Goal: Check status

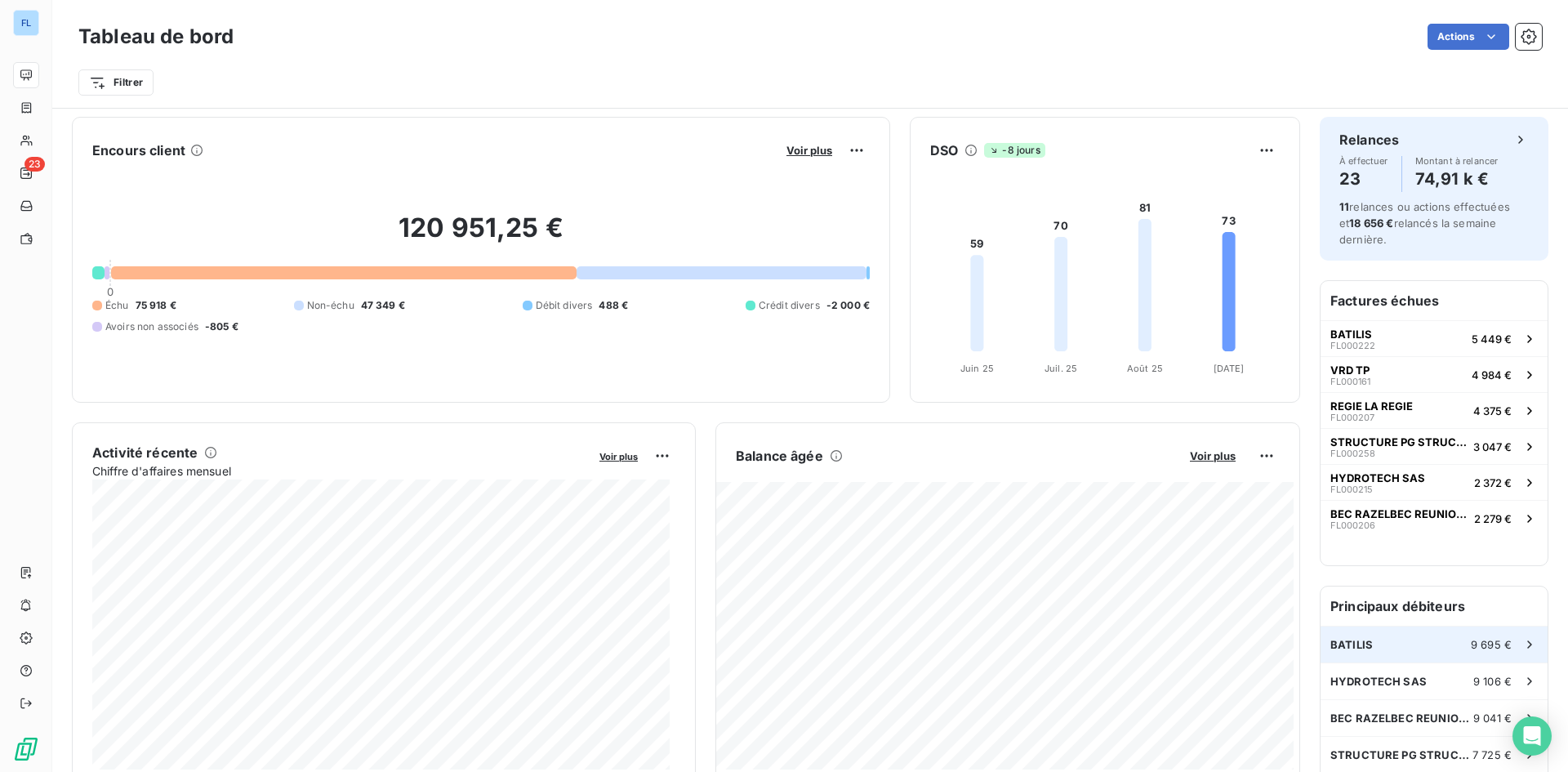
scroll to position [84, 0]
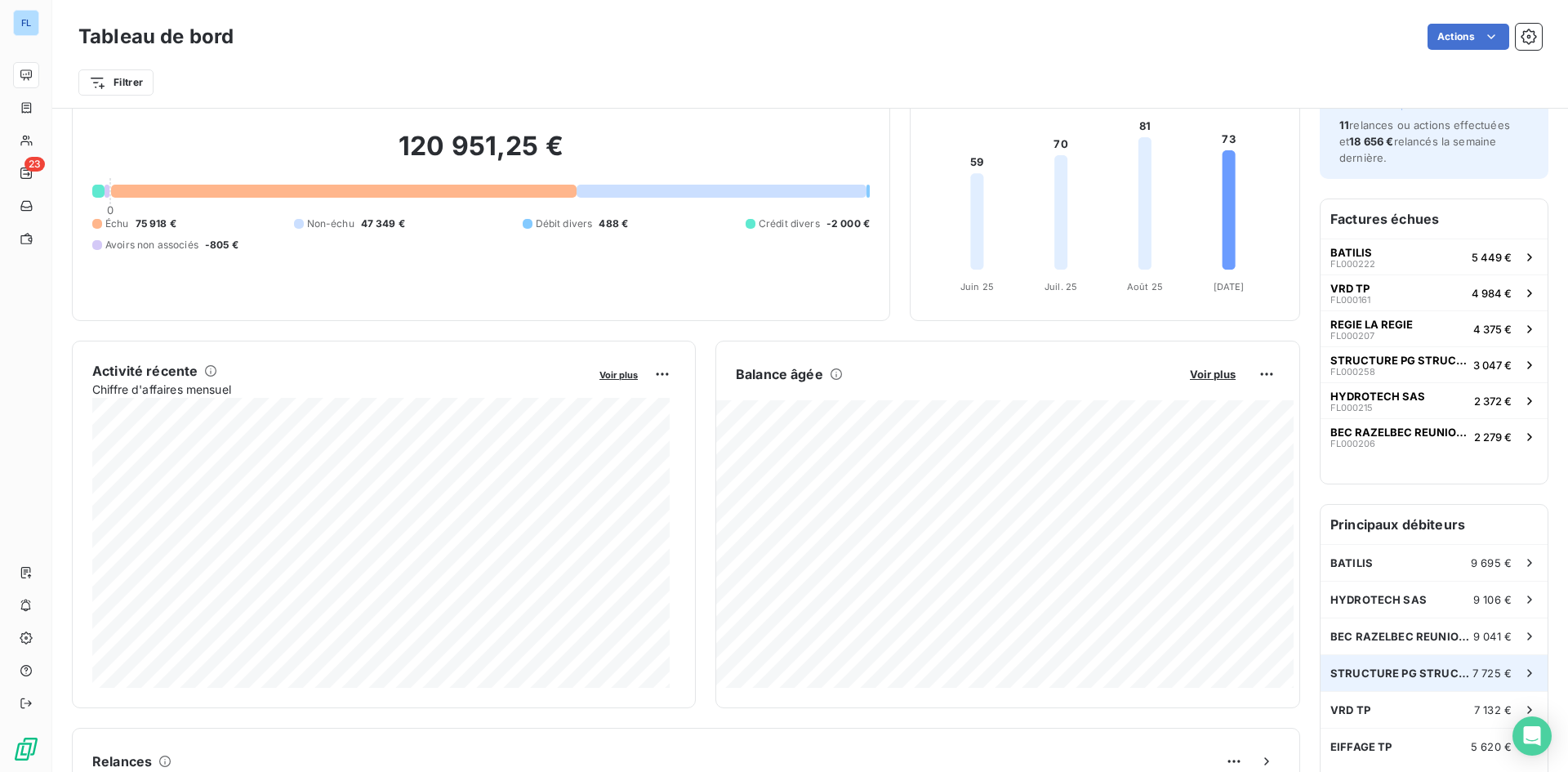
click at [1410, 679] on span "STRUCTURE PG STRUCTURE" at bounding box center [1401, 673] width 142 height 13
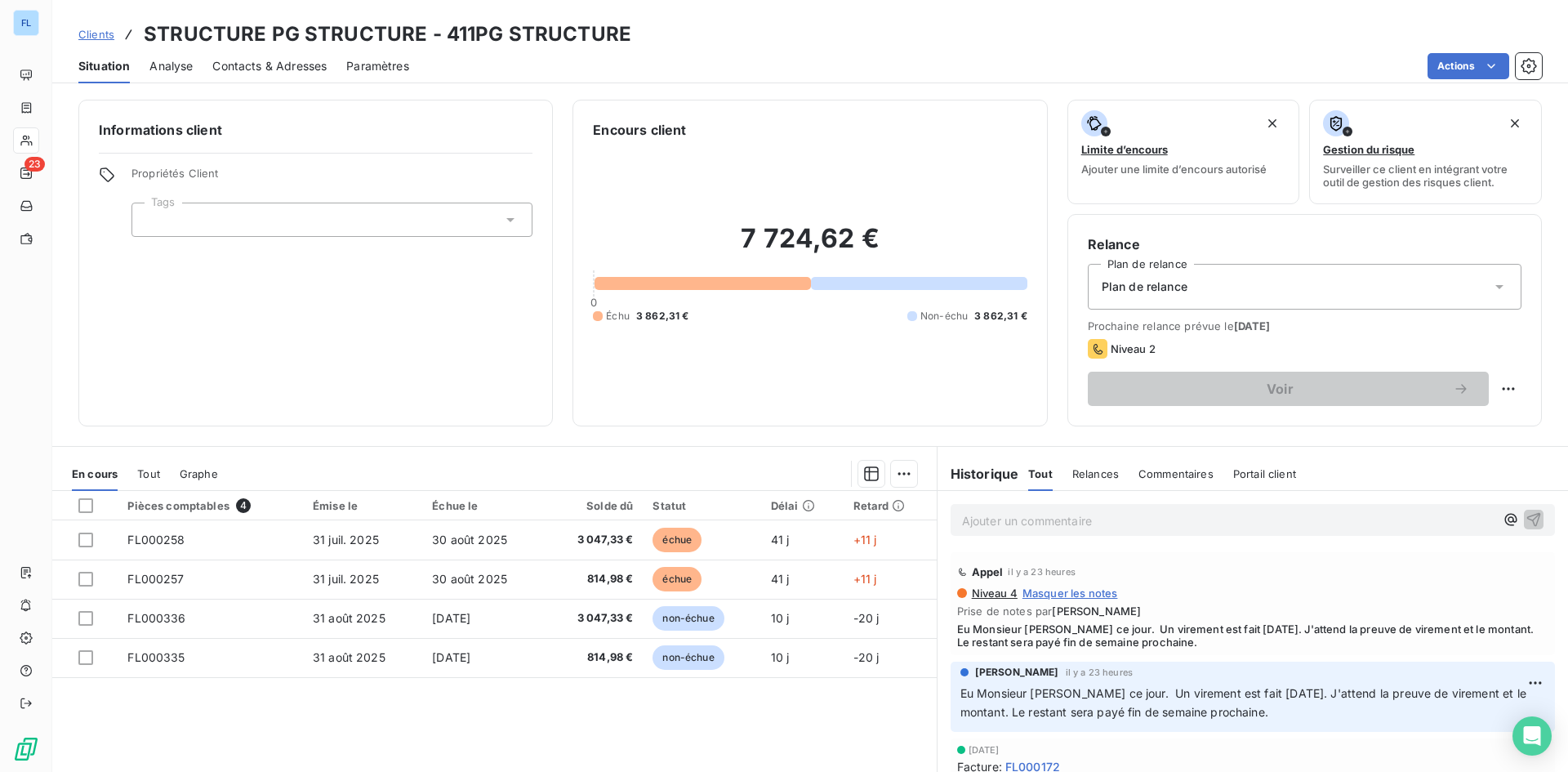
click at [143, 458] on div "Tout" at bounding box center [148, 474] width 23 height 34
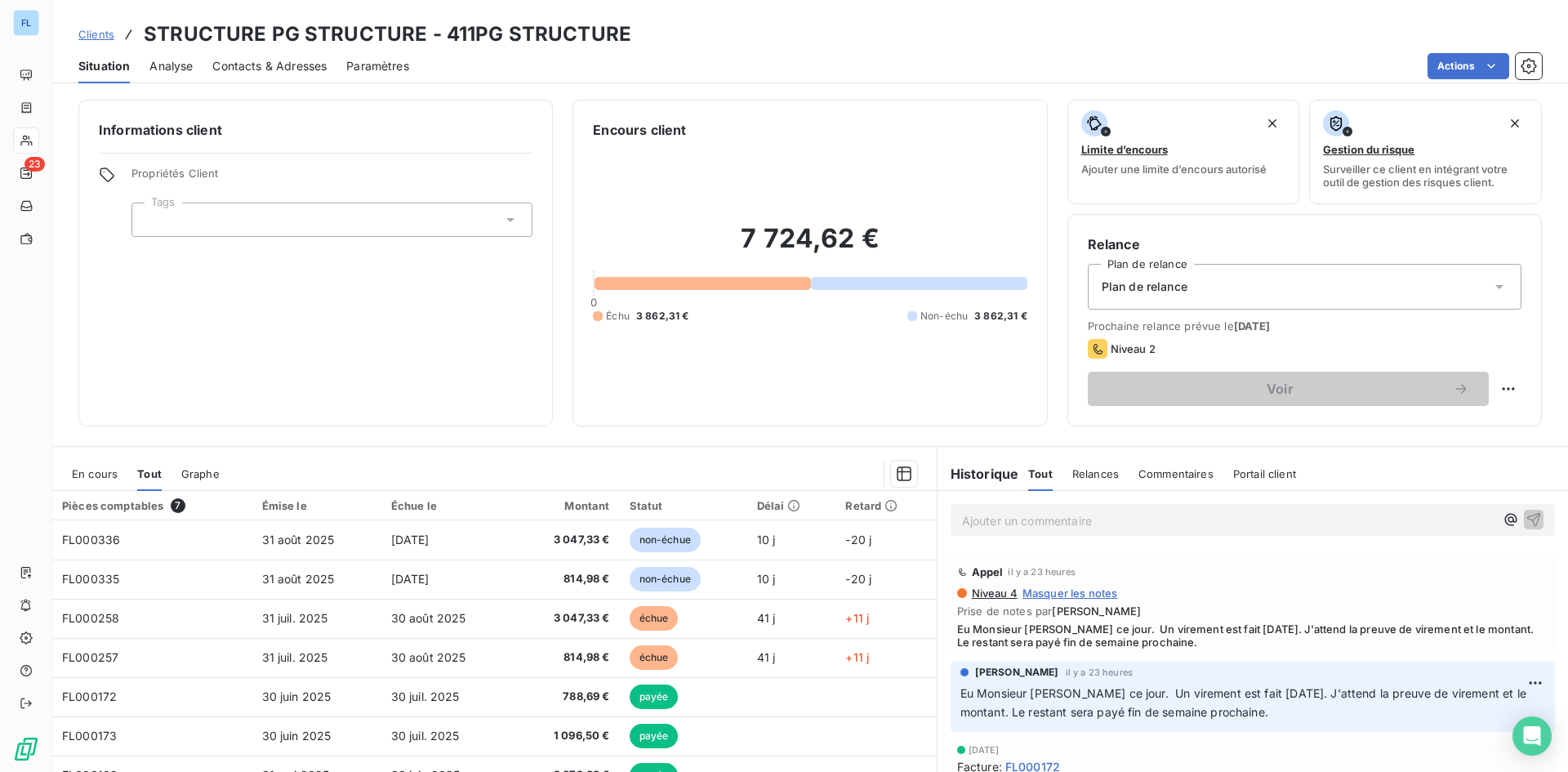
scroll to position [82, 0]
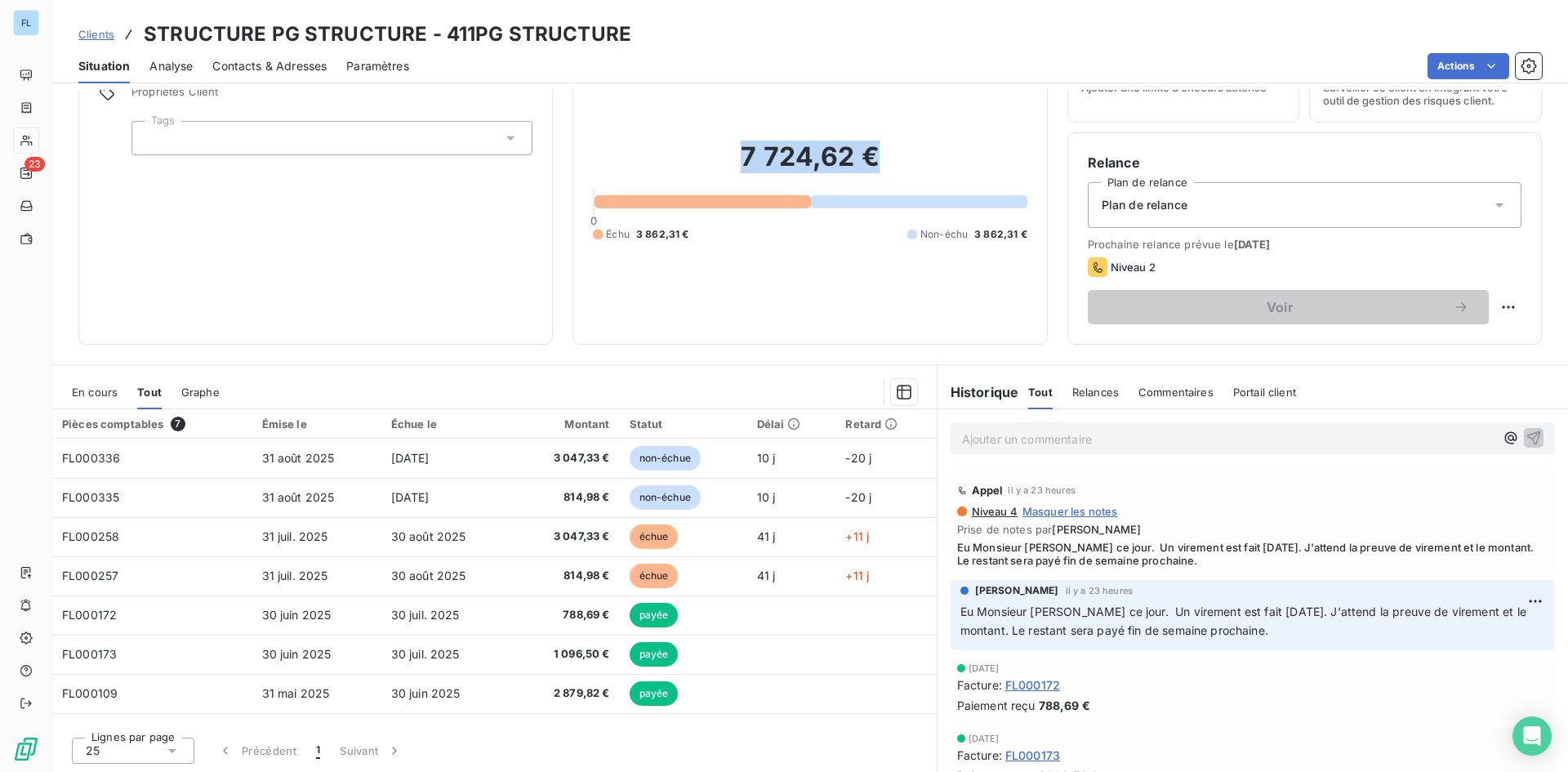
drag, startPoint x: 737, startPoint y: 163, endPoint x: 926, endPoint y: 151, distance: 189.4
click at [926, 151] on h2 "7 724,62 €" at bounding box center [810, 164] width 434 height 49
click at [834, 363] on div "Informations client Propriétés Client Tags Encours client 7 724,62 € 0 Échu 3 8…" at bounding box center [810, 430] width 1515 height 681
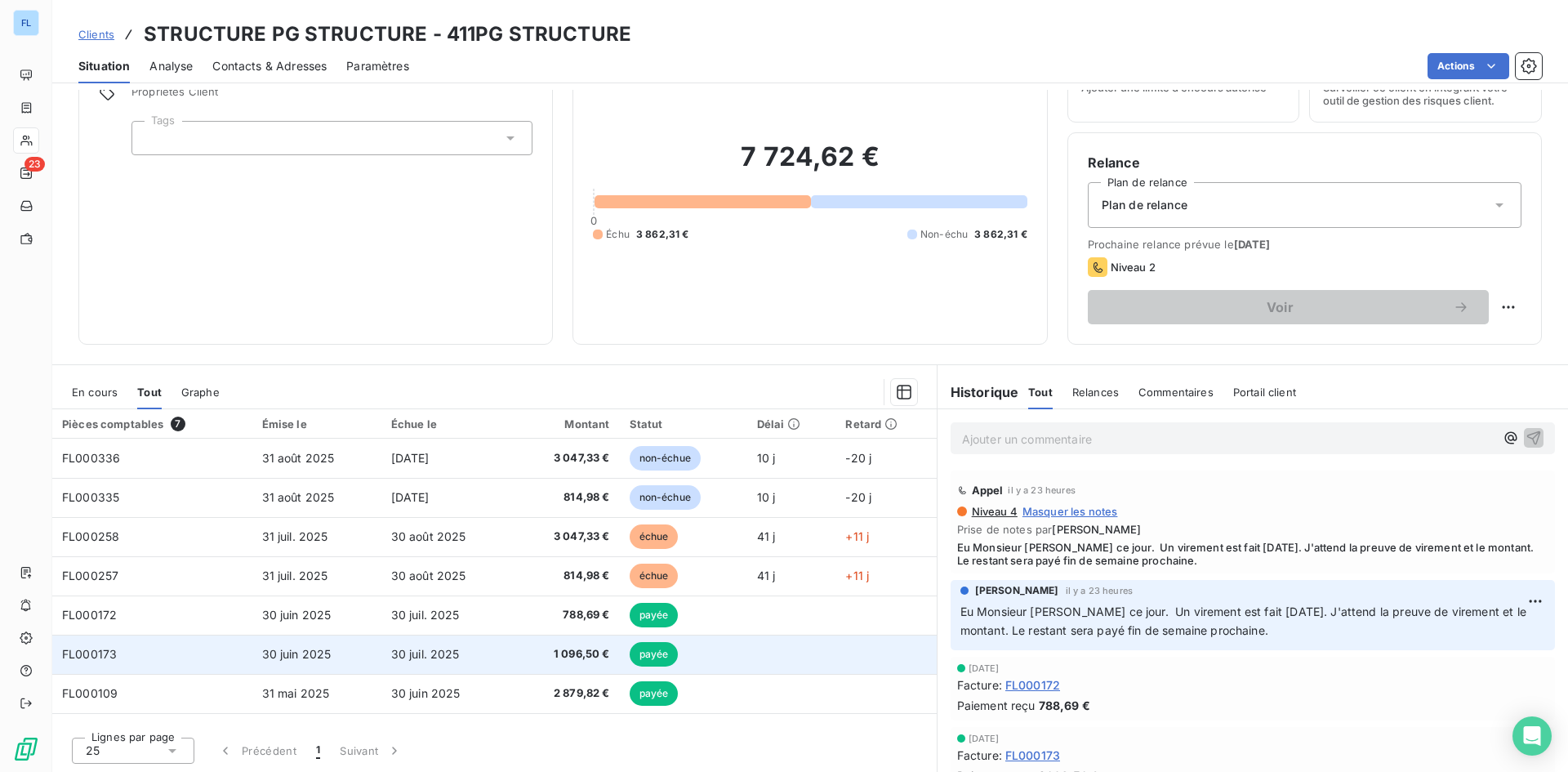
scroll to position [0, 0]
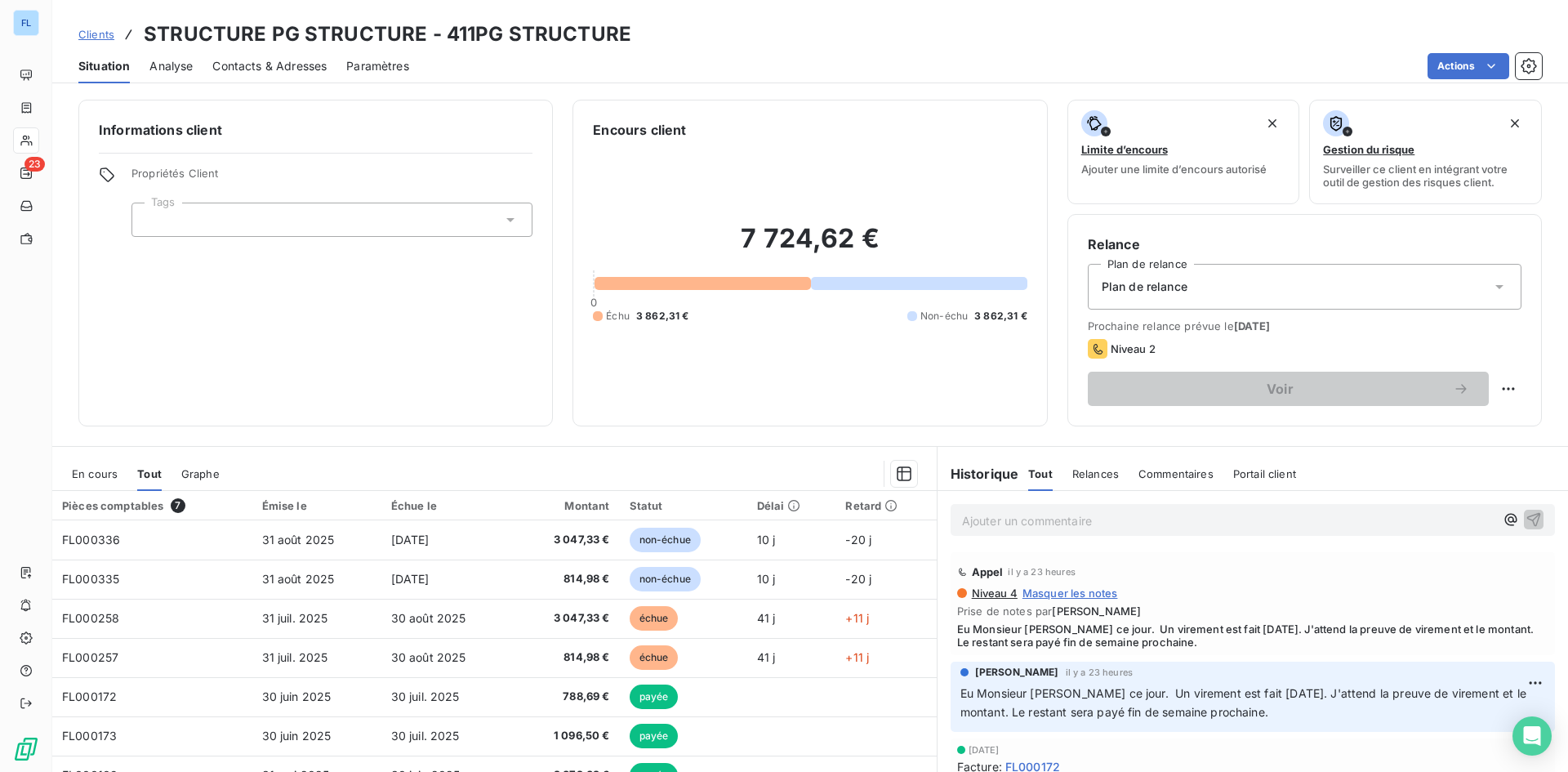
click at [89, 472] on span "En cours" at bounding box center [95, 473] width 46 height 13
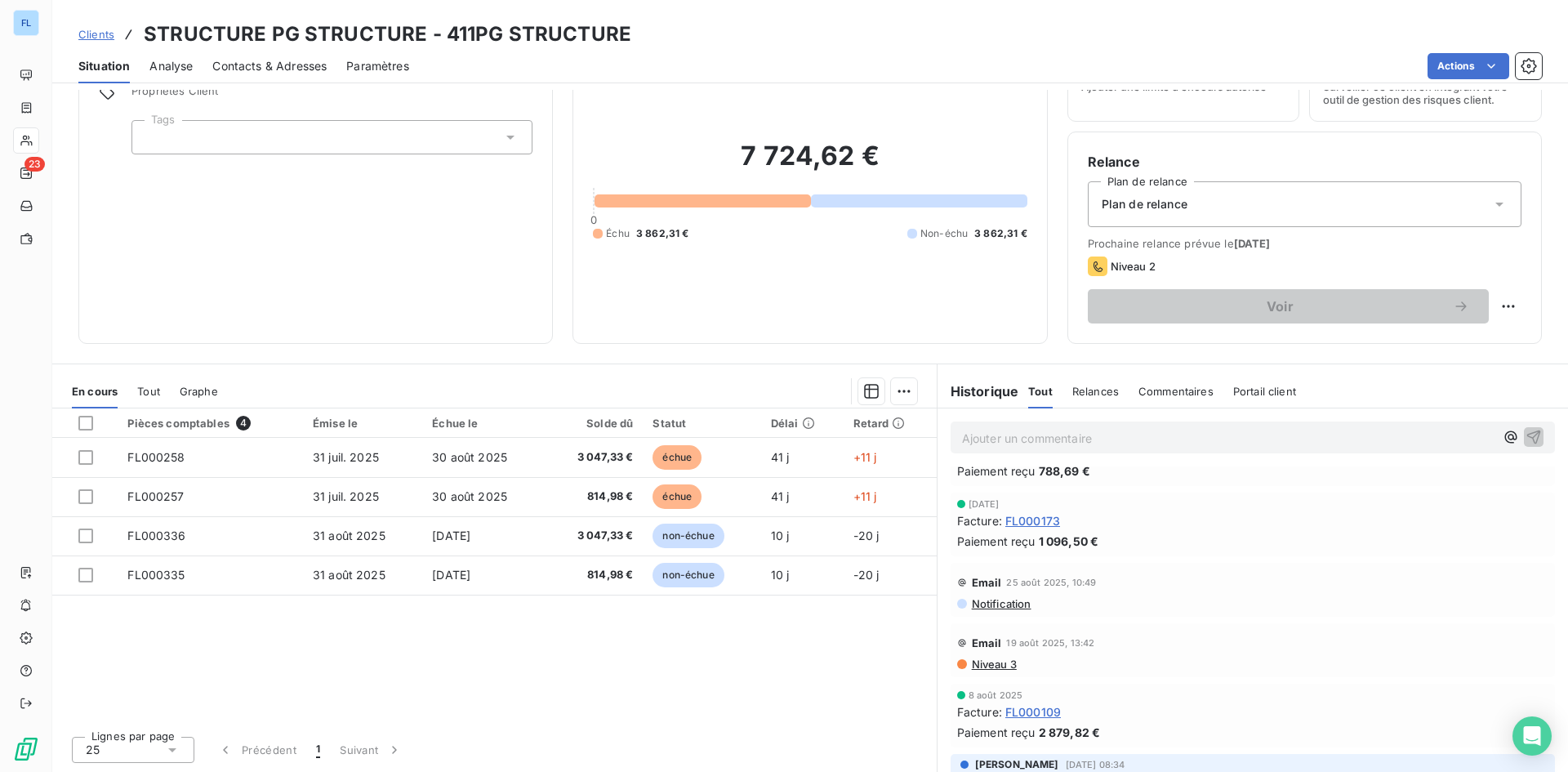
scroll to position [152, 0]
